Goal: Find specific page/section: Find specific page/section

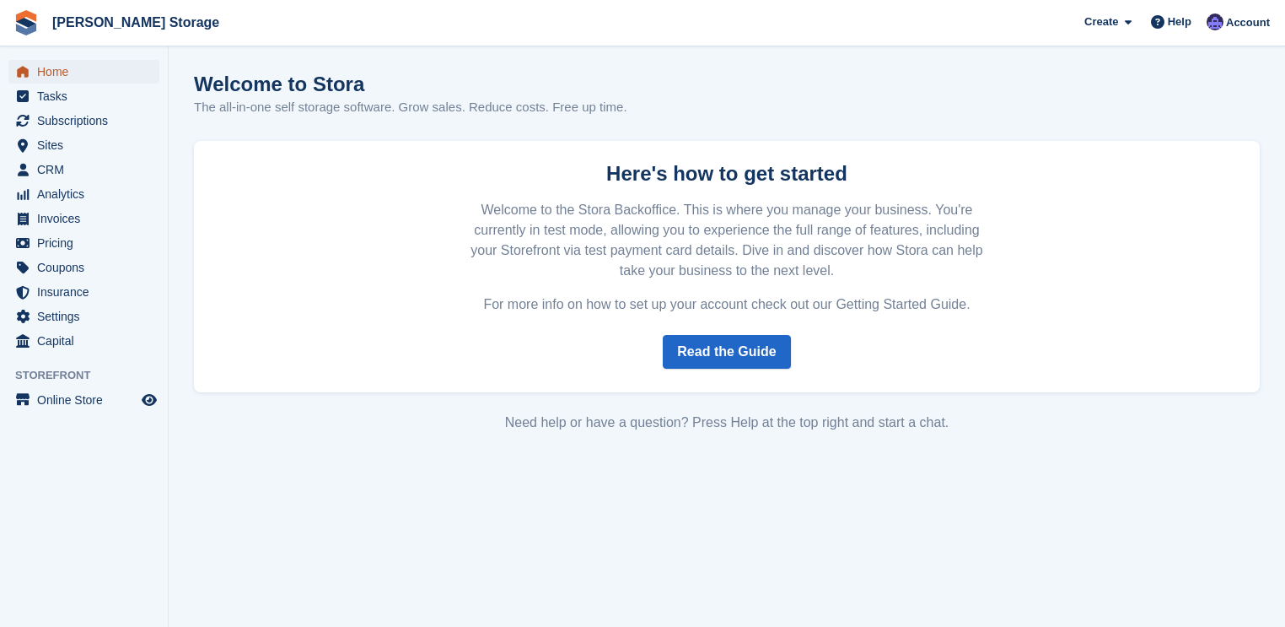
click at [59, 75] on span "Home" at bounding box center [87, 72] width 101 height 24
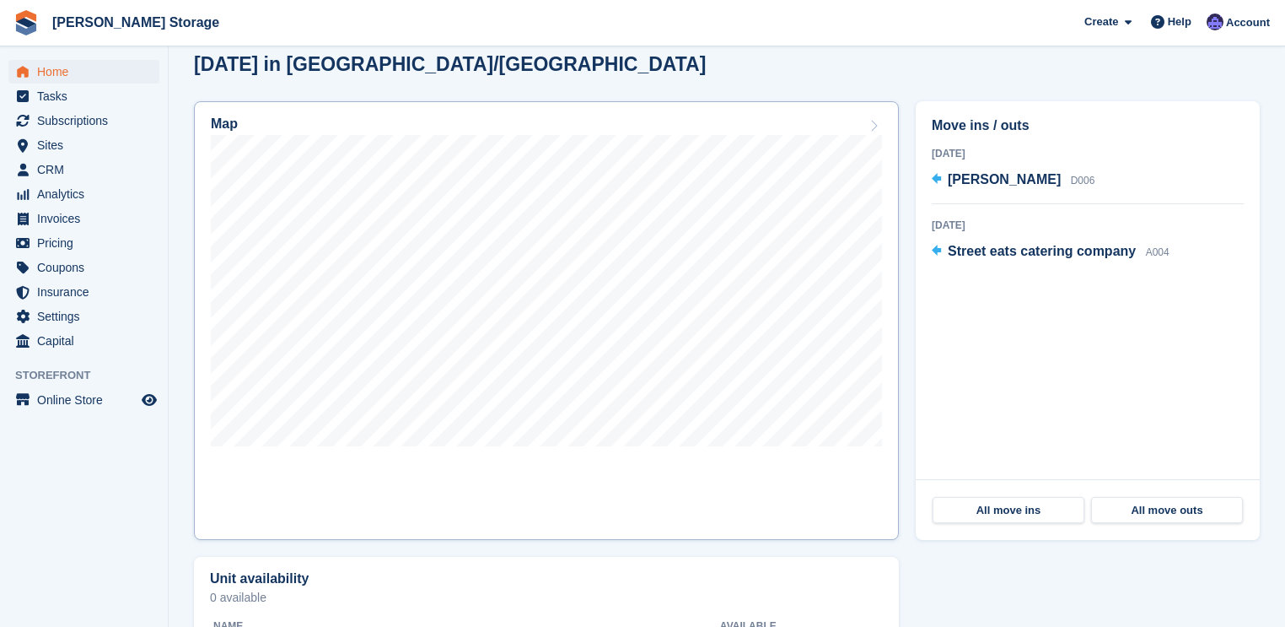
scroll to position [472, 0]
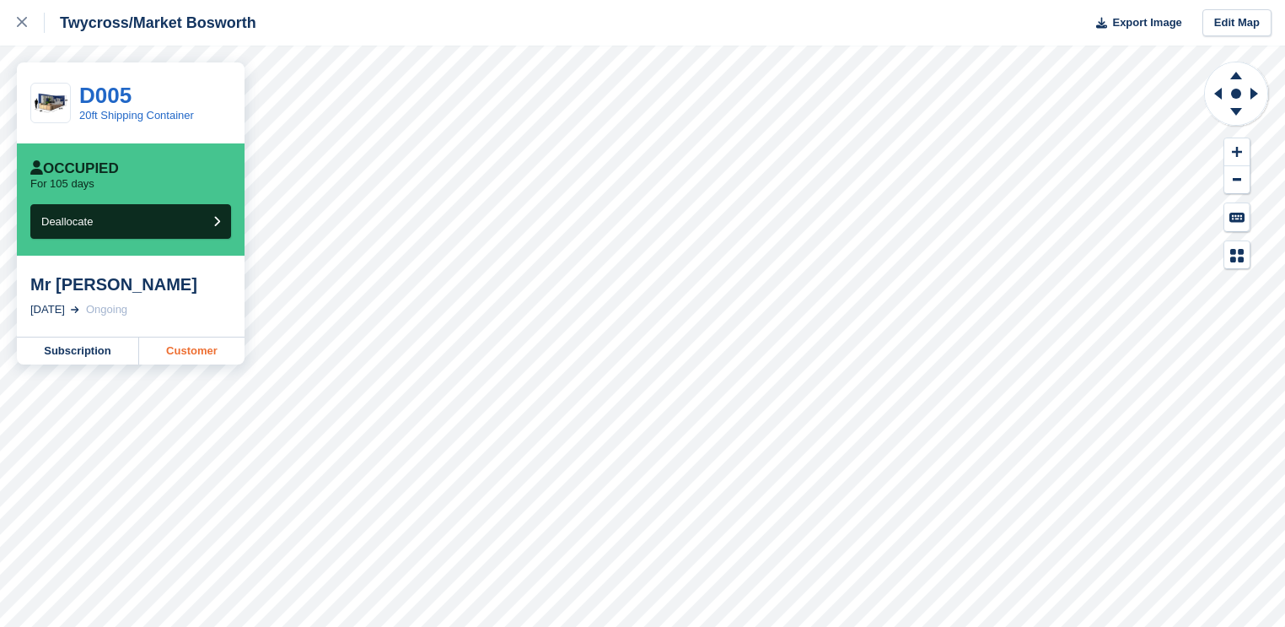
click at [178, 350] on link "Customer" at bounding box center [191, 350] width 105 height 27
